Goal: Information Seeking & Learning: Find specific fact

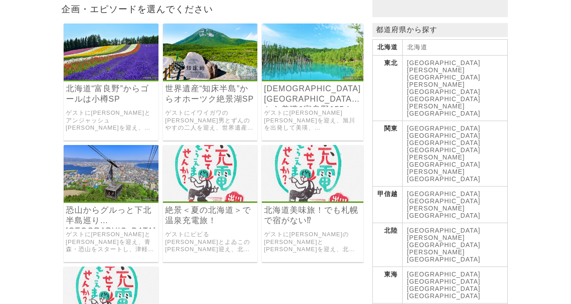
scroll to position [136, 0]
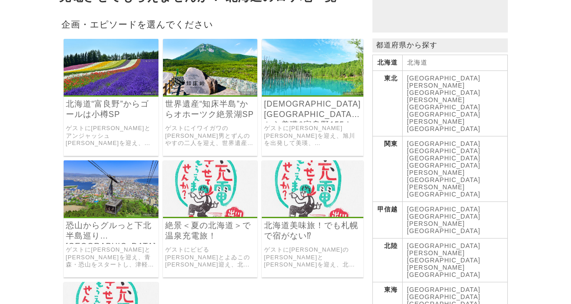
click at [315, 93] on img at bounding box center [313, 67] width 102 height 56
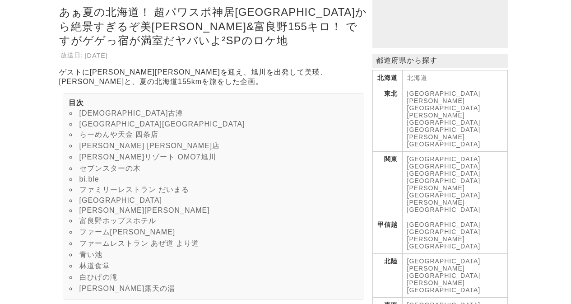
scroll to position [136, 0]
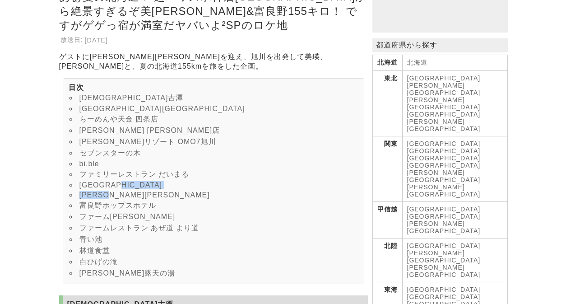
drag, startPoint x: 238, startPoint y: 210, endPoint x: 256, endPoint y: 214, distance: 18.0
click at [256, 214] on ul "神居古潭 旭川市旭山動物園 らーめんや天金 四条店 蜂屋 五条創業店 星野リゾート OMO7旭川 セブンスターの木 bi.ble ファミリーレストラン だいま…" at bounding box center [214, 181] width 300 height 206
click at [311, 190] on li "新栄の丘展望公園" at bounding box center [214, 185] width 290 height 10
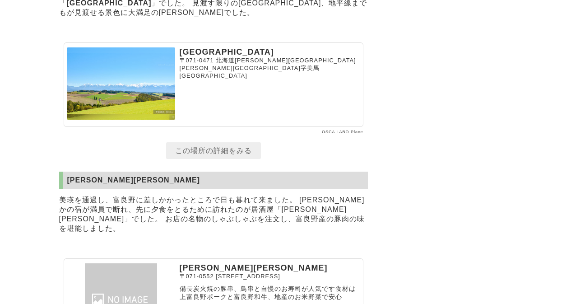
scroll to position [3433, 0]
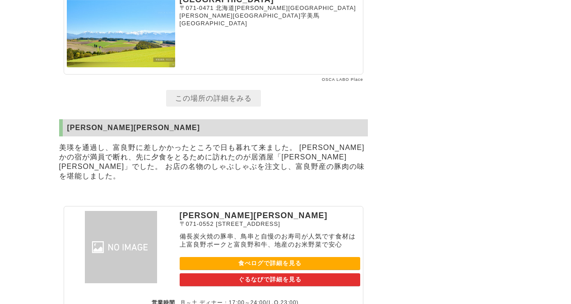
click at [222, 107] on link "この場所の詳細をみる" at bounding box center [213, 98] width 95 height 17
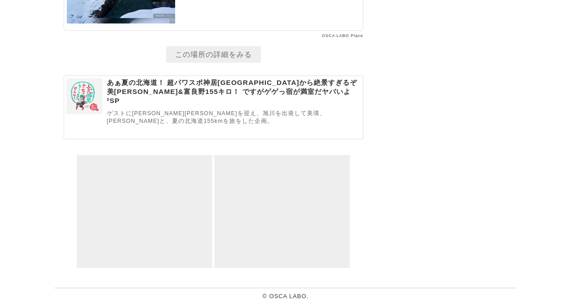
scroll to position [6292, 0]
click at [219, 63] on link "この場所の詳細をみる" at bounding box center [213, 54] width 95 height 17
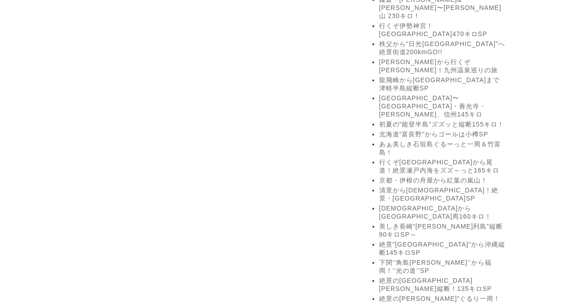
scroll to position [723, 0]
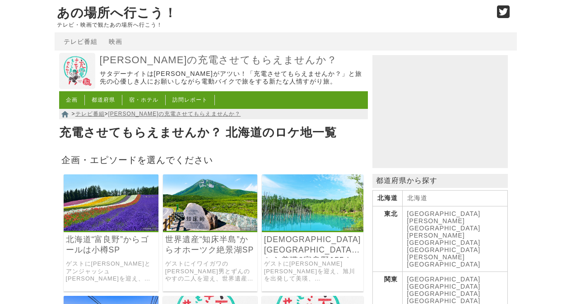
scroll to position [136, 0]
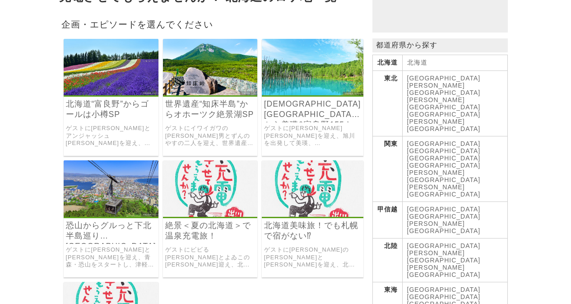
click at [122, 85] on img at bounding box center [111, 67] width 95 height 56
click at [321, 194] on img at bounding box center [313, 188] width 102 height 56
click at [222, 201] on img at bounding box center [210, 188] width 94 height 56
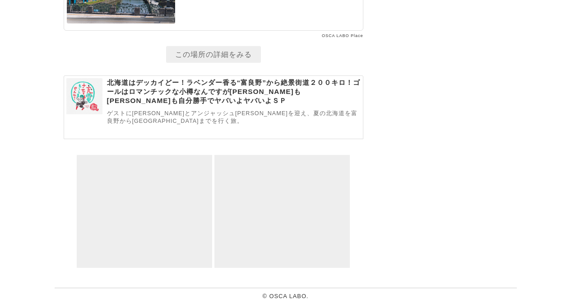
scroll to position [4913, 0]
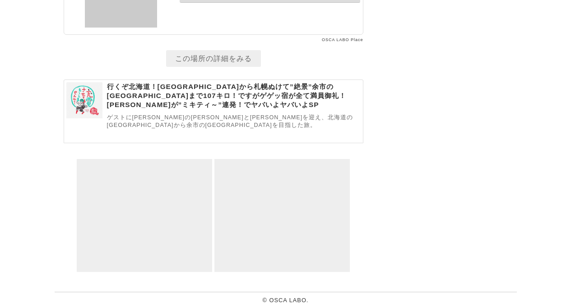
scroll to position [7150, 0]
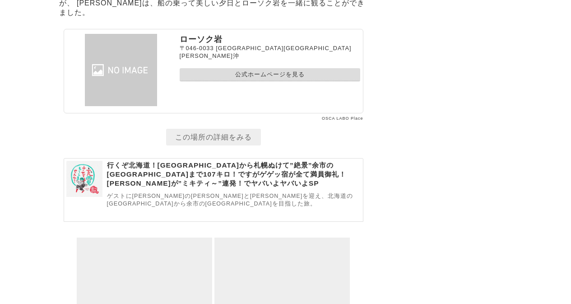
click at [206, 145] on link "この場所の詳細をみる" at bounding box center [213, 137] width 95 height 17
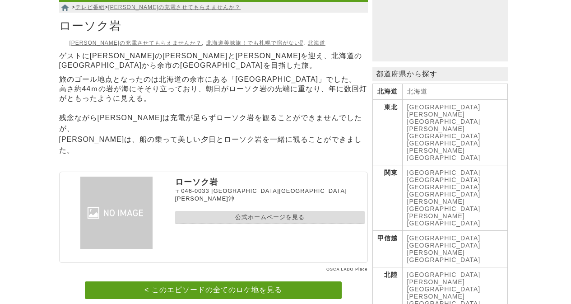
scroll to position [90, 0]
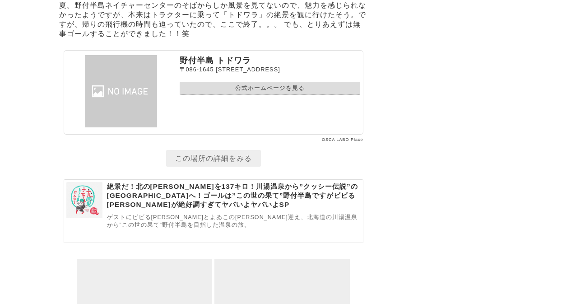
scroll to position [6323, 0]
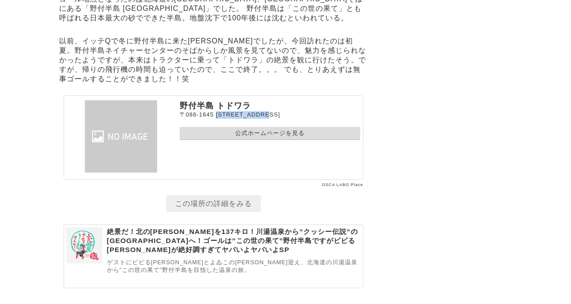
drag, startPoint x: 218, startPoint y: 113, endPoint x: 295, endPoint y: 113, distance: 77.2
click at [295, 113] on p "[STREET_ADDRESS]" at bounding box center [270, 115] width 181 height 8
copy span "[STREET_ADDRESS]"
